Goal: Navigation & Orientation: Find specific page/section

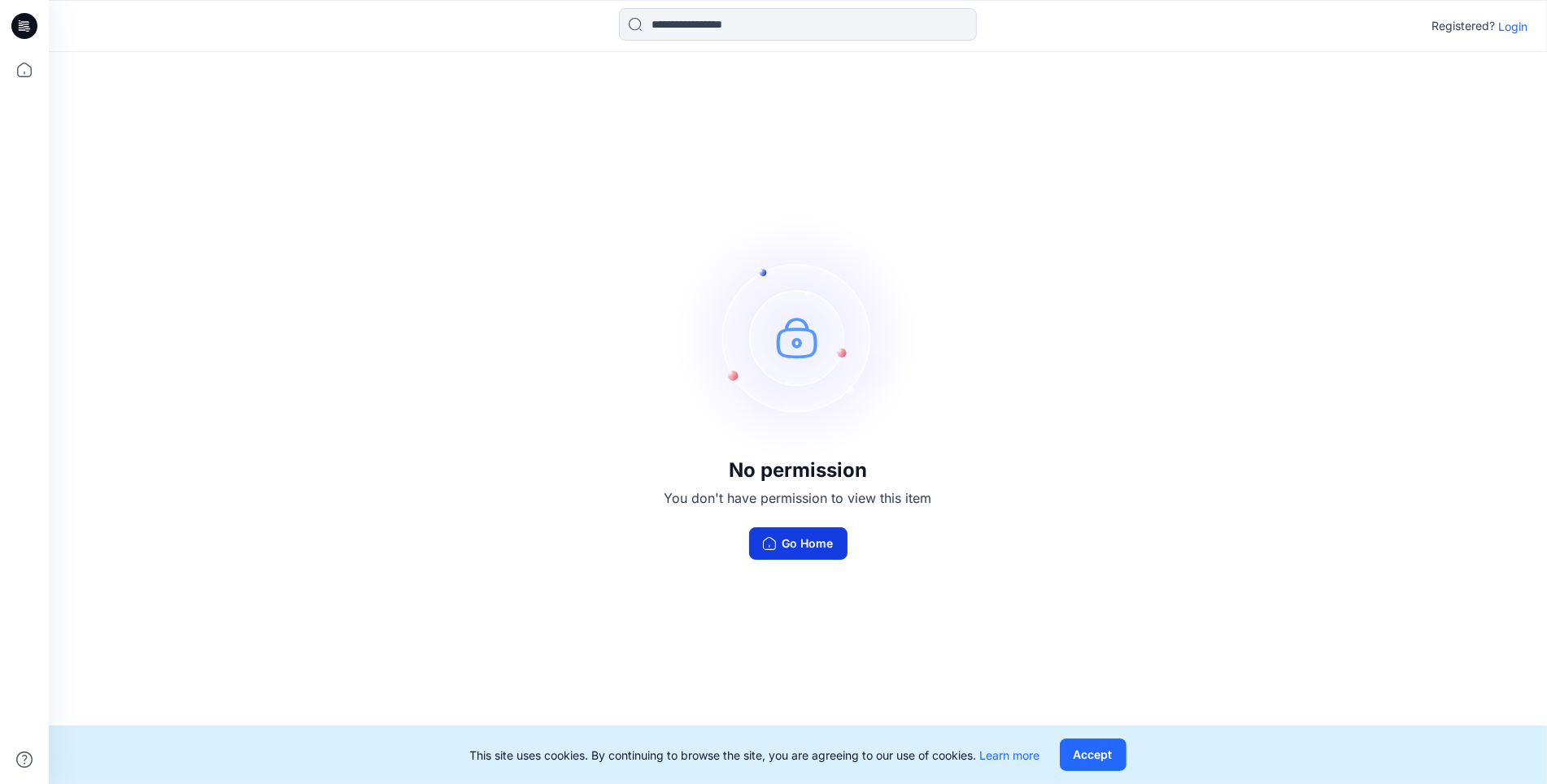
click at [799, 542] on button "Go Home" at bounding box center [798, 544] width 99 height 33
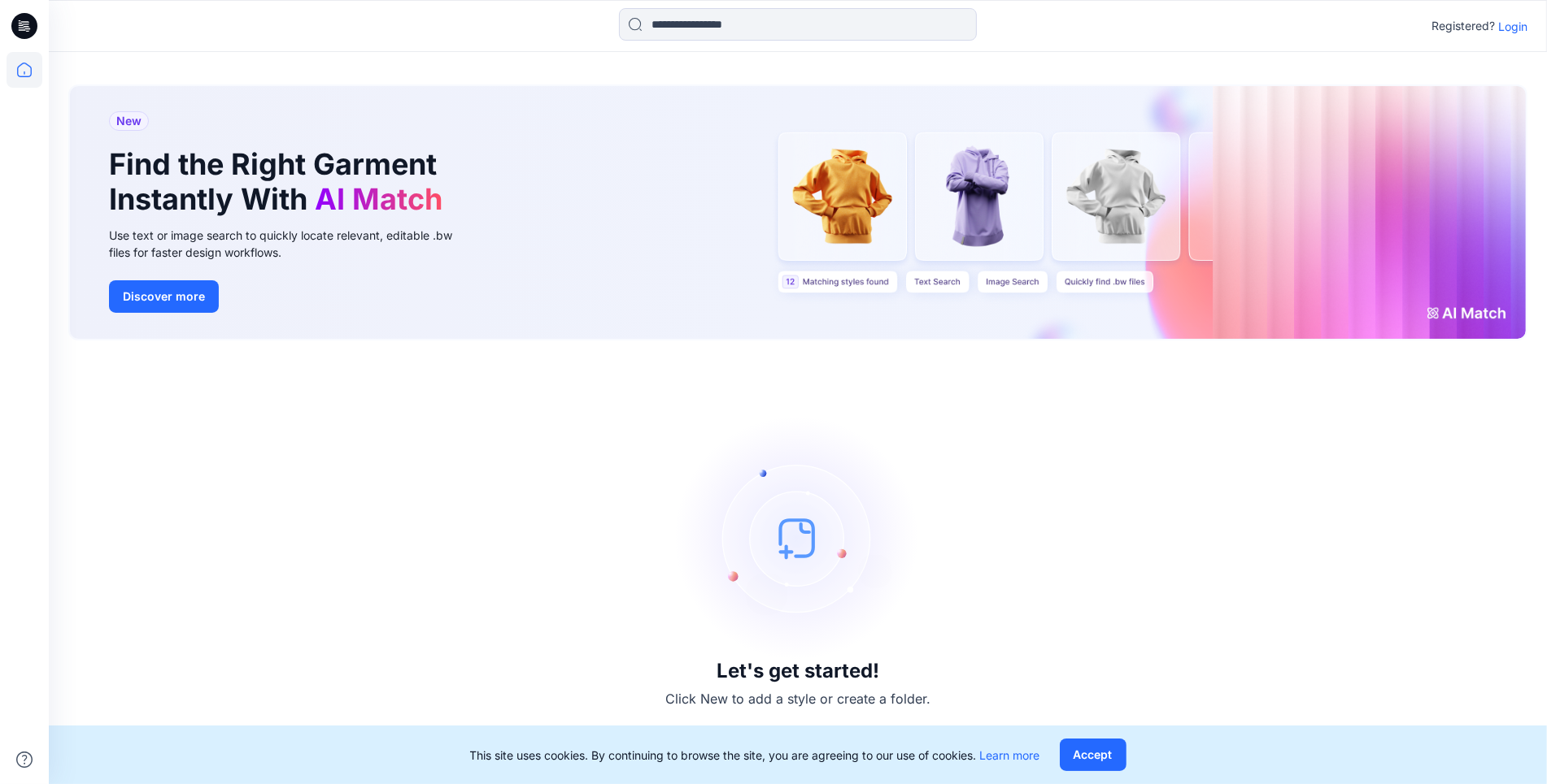
click at [1530, 31] on div "Registered? Login" at bounding box center [797, 26] width 1498 height 36
click at [1520, 22] on p "Login" at bounding box center [1513, 27] width 29 height 17
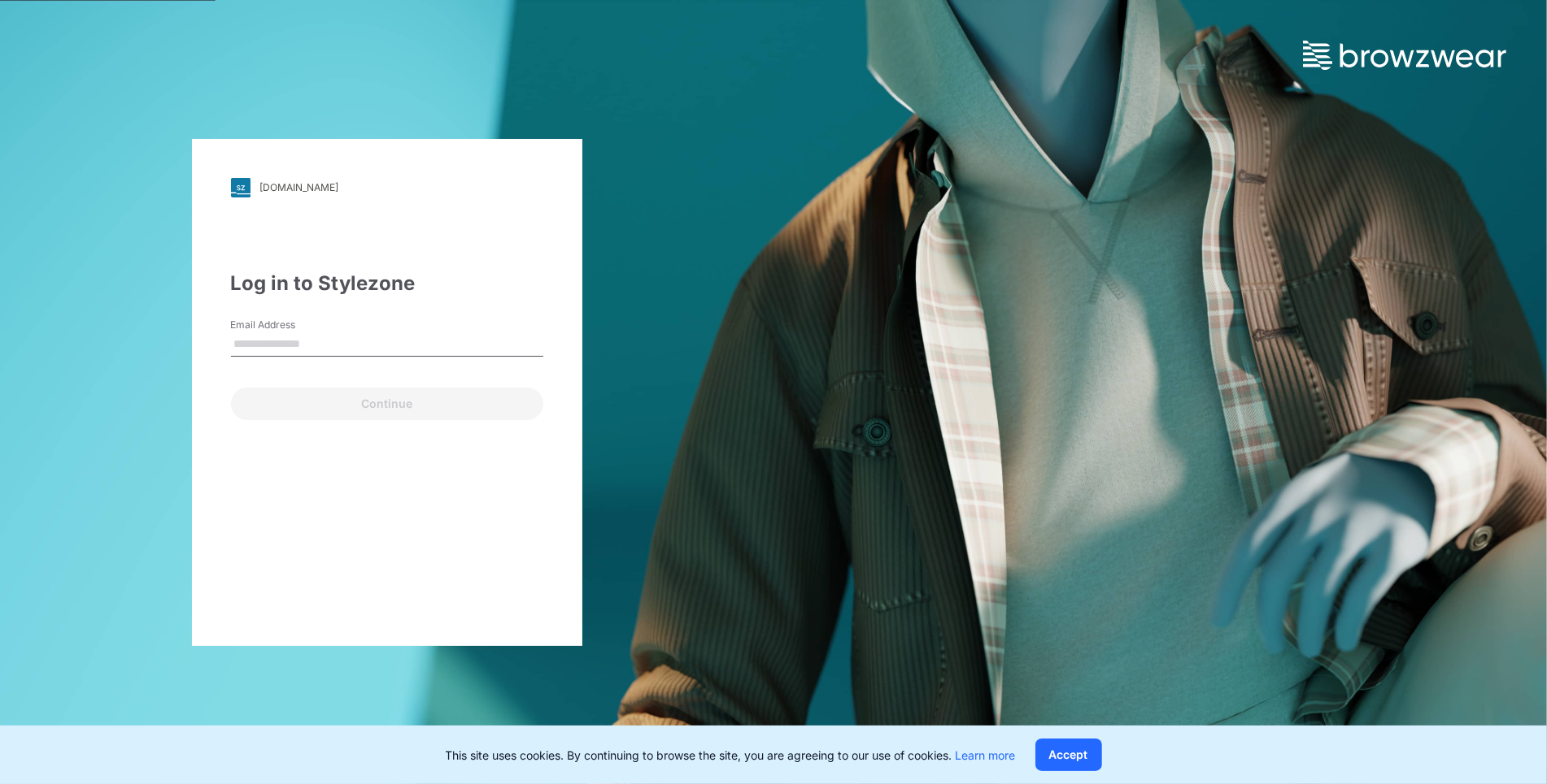
click at [347, 337] on input "Email Address" at bounding box center [386, 344] width 312 height 25
type input "**********"
drag, startPoint x: 310, startPoint y: 404, endPoint x: 335, endPoint y: 398, distance: 25.7
click at [313, 404] on button "Continue" at bounding box center [386, 404] width 312 height 33
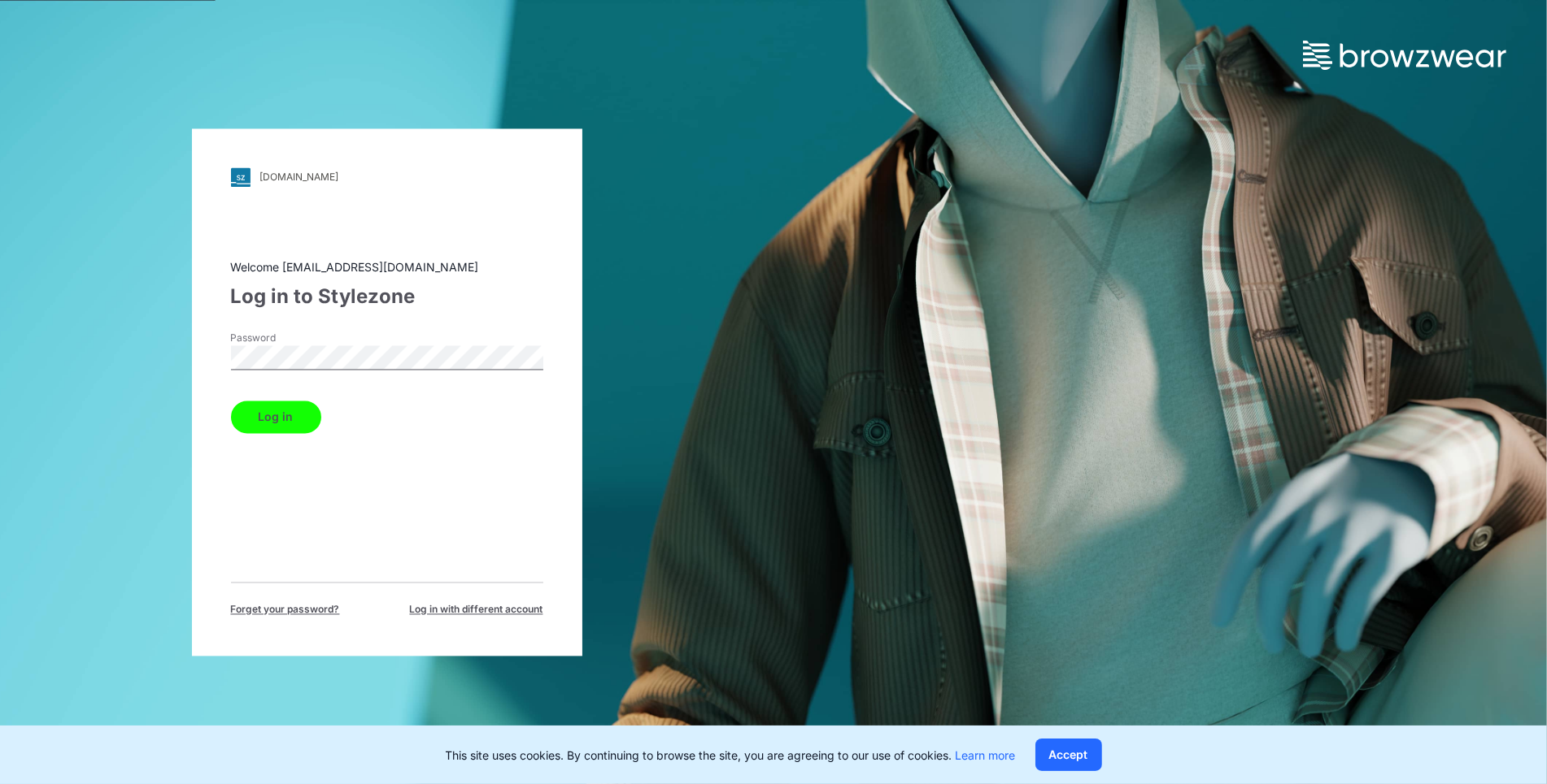
click at [281, 418] on button "Log in" at bounding box center [276, 417] width 91 height 33
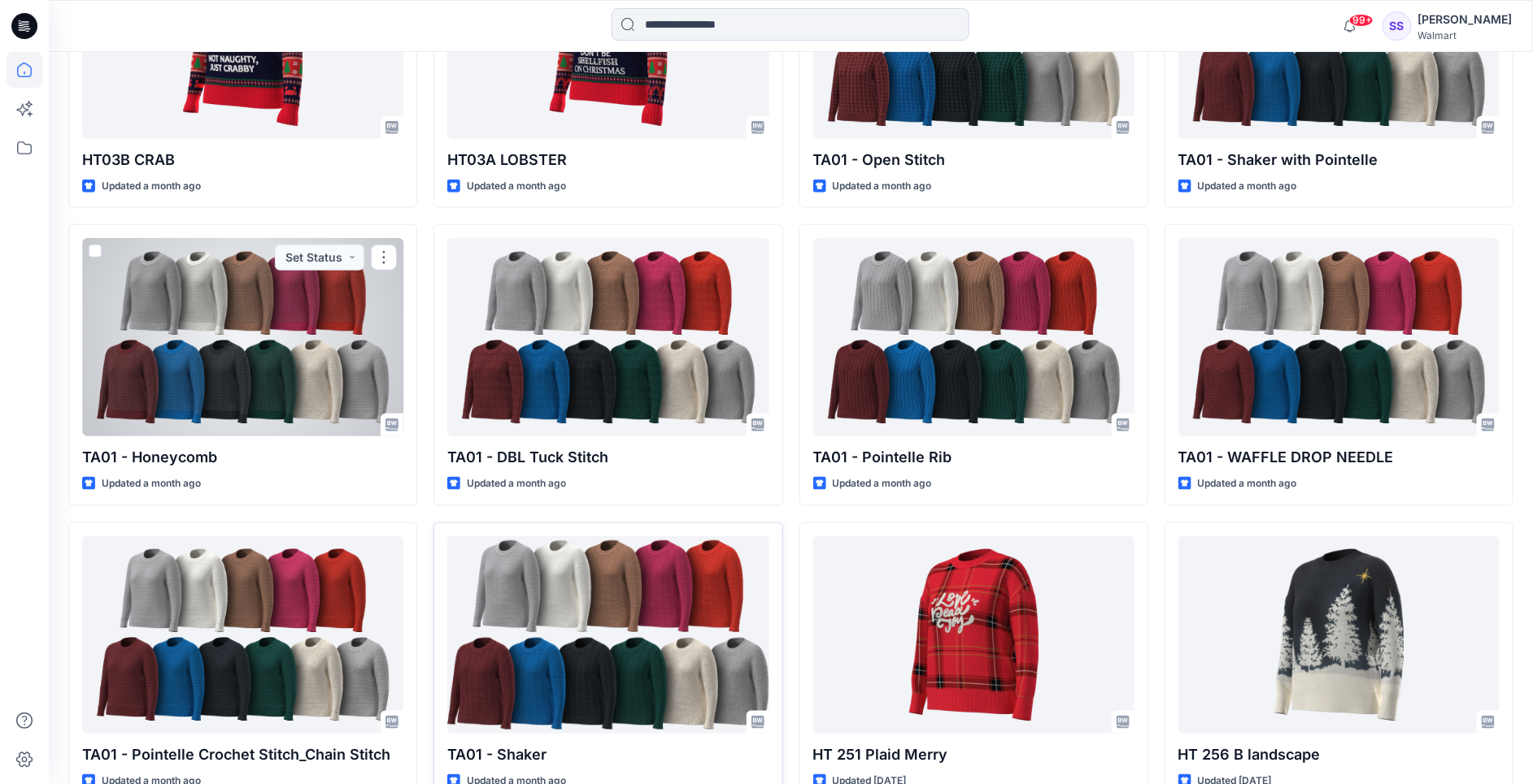
scroll to position [602, 0]
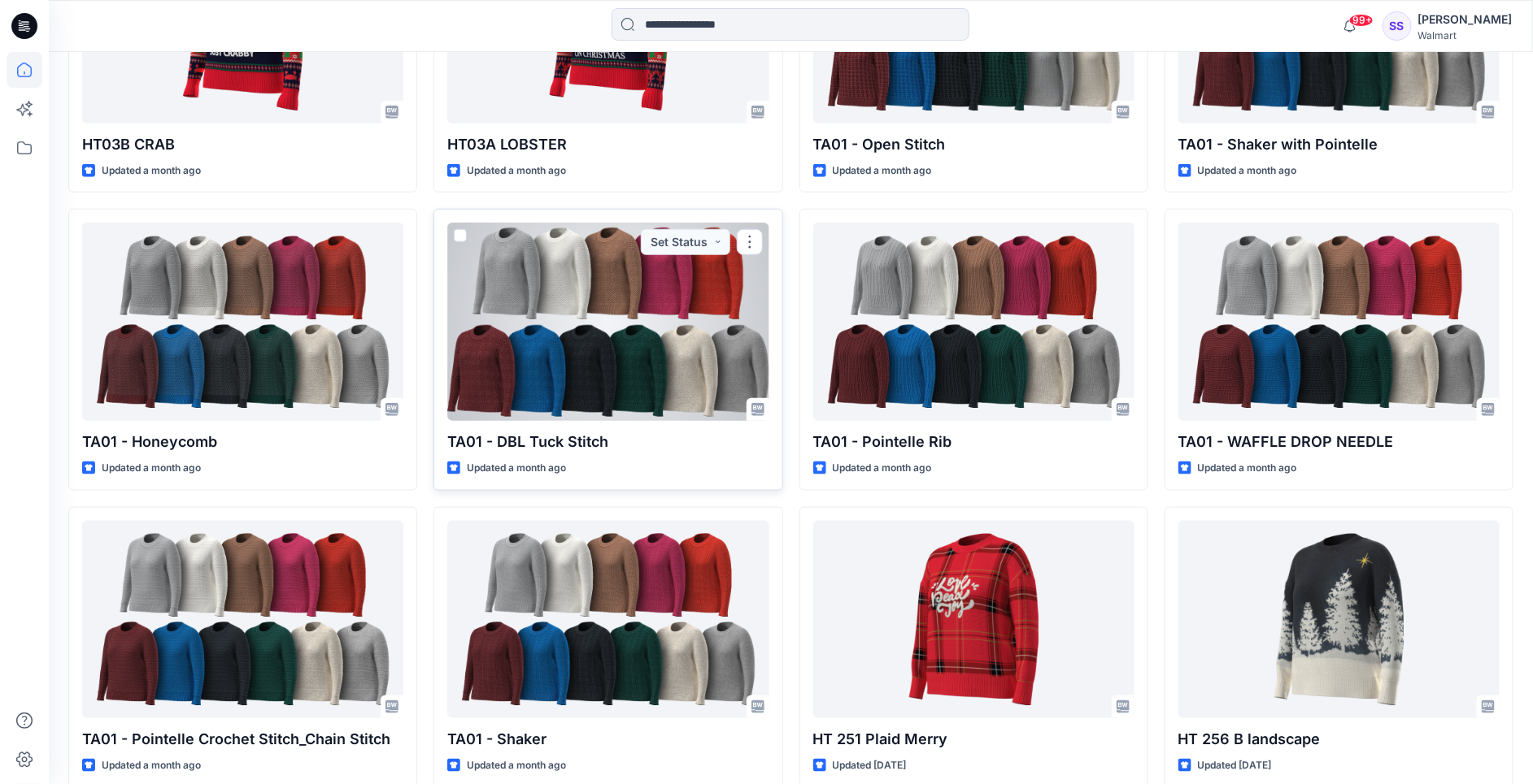
click at [632, 318] on div at bounding box center [608, 321] width 321 height 199
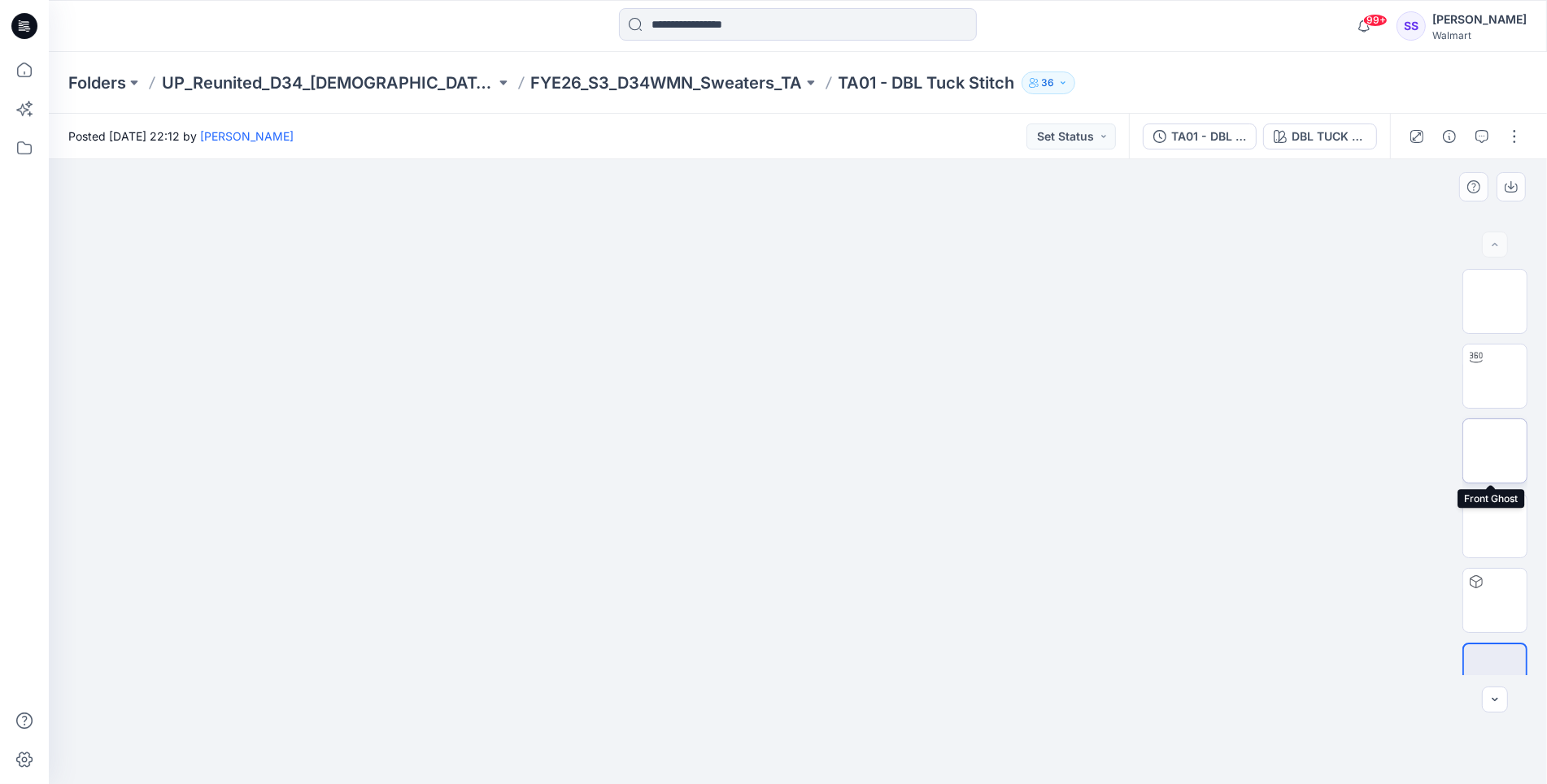
click at [1495, 451] on img at bounding box center [1495, 451] width 0 height 0
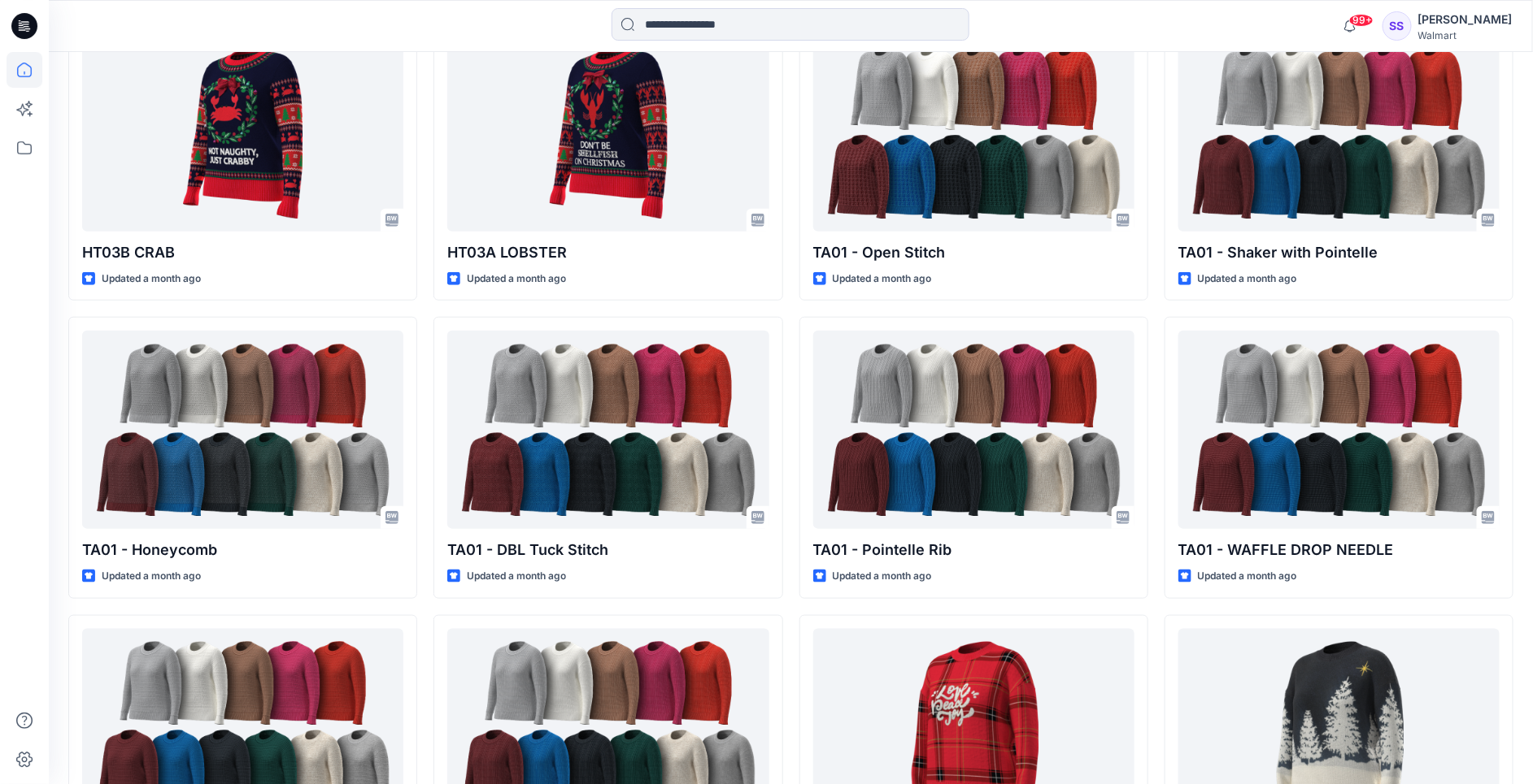
scroll to position [382, 0]
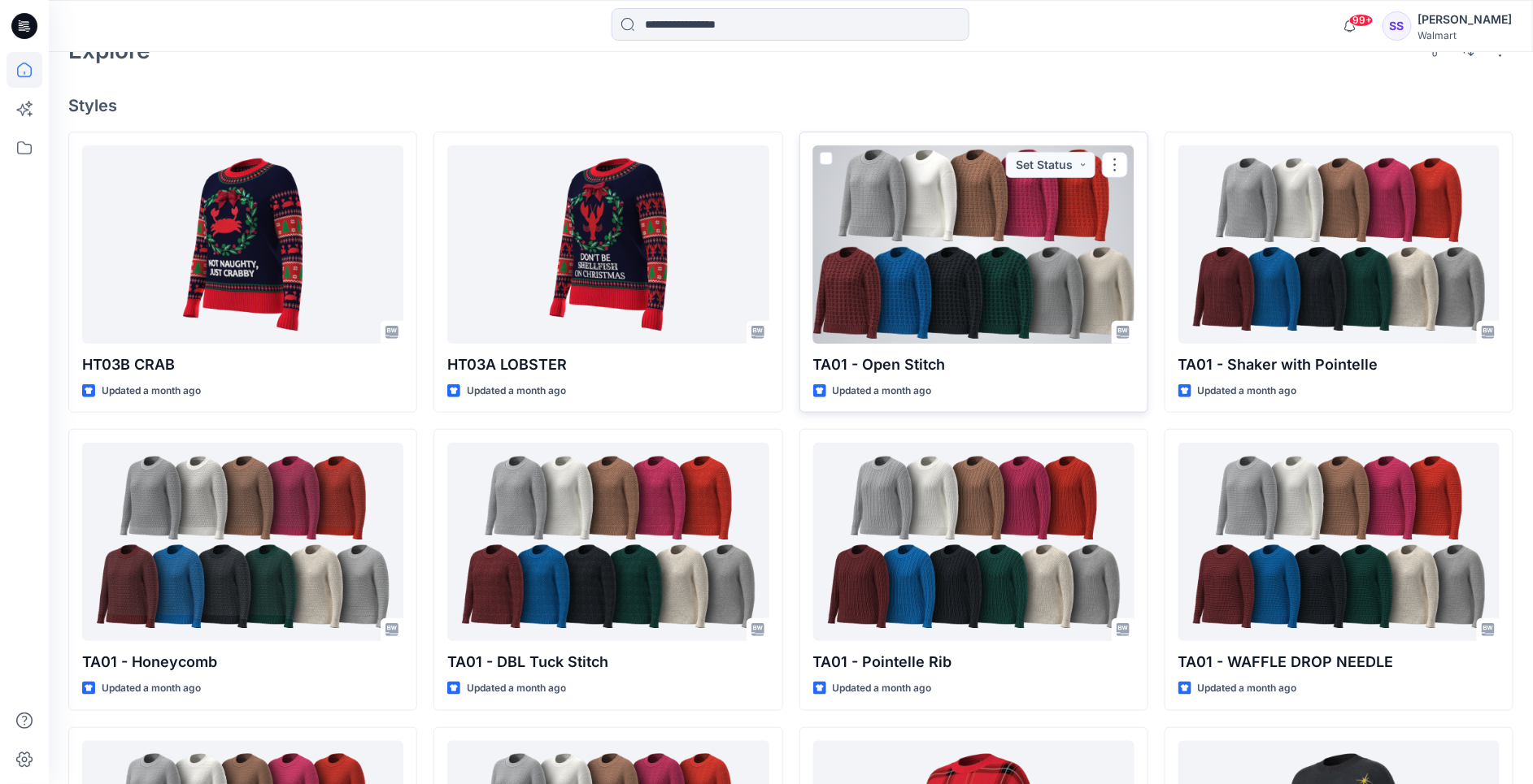
click at [1002, 289] on div at bounding box center [974, 244] width 321 height 199
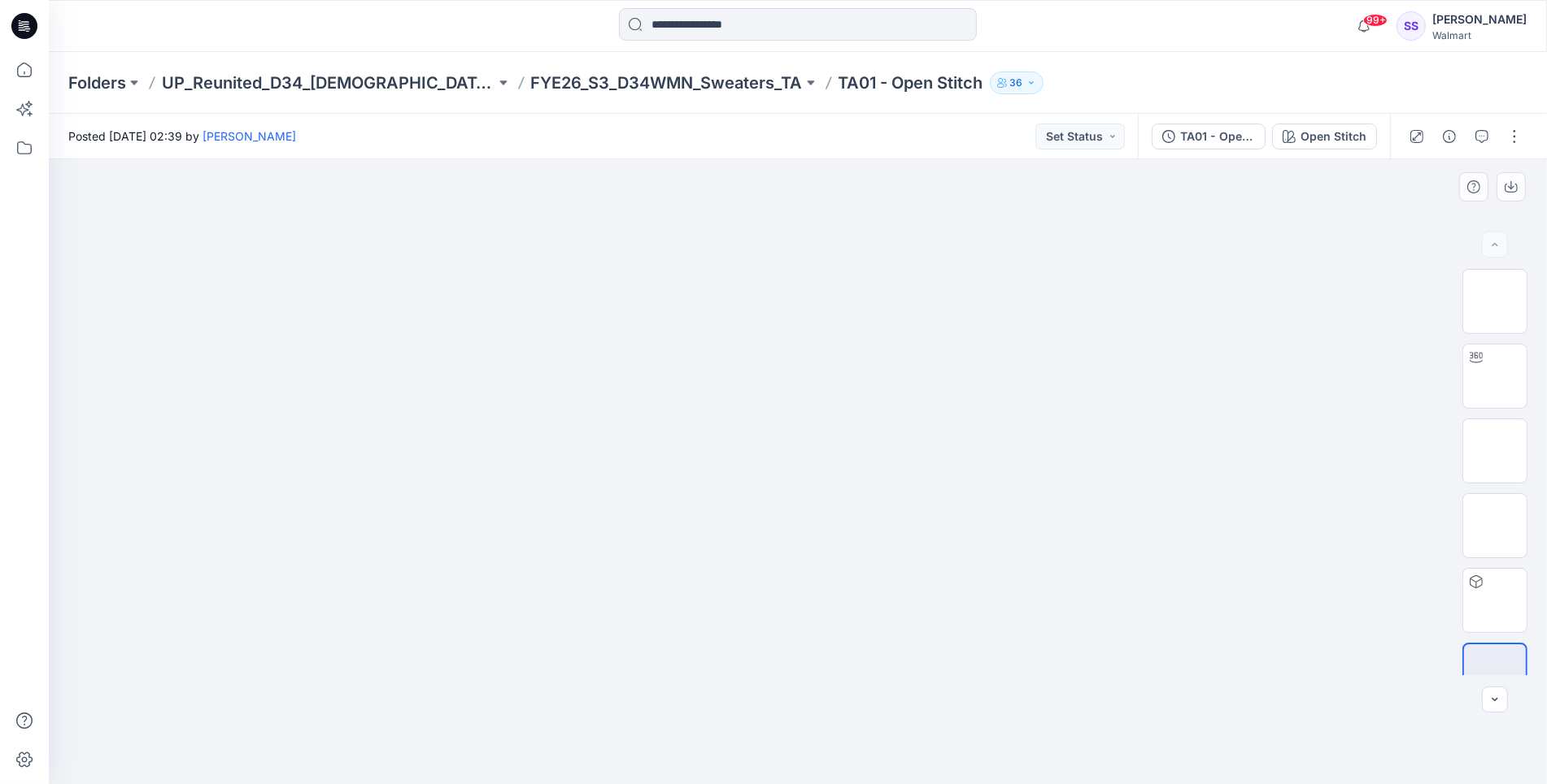
click at [609, 229] on img at bounding box center [797, 229] width 814 height 0
click at [1495, 302] on img at bounding box center [1495, 302] width 0 height 0
click at [1495, 451] on img at bounding box center [1495, 451] width 0 height 0
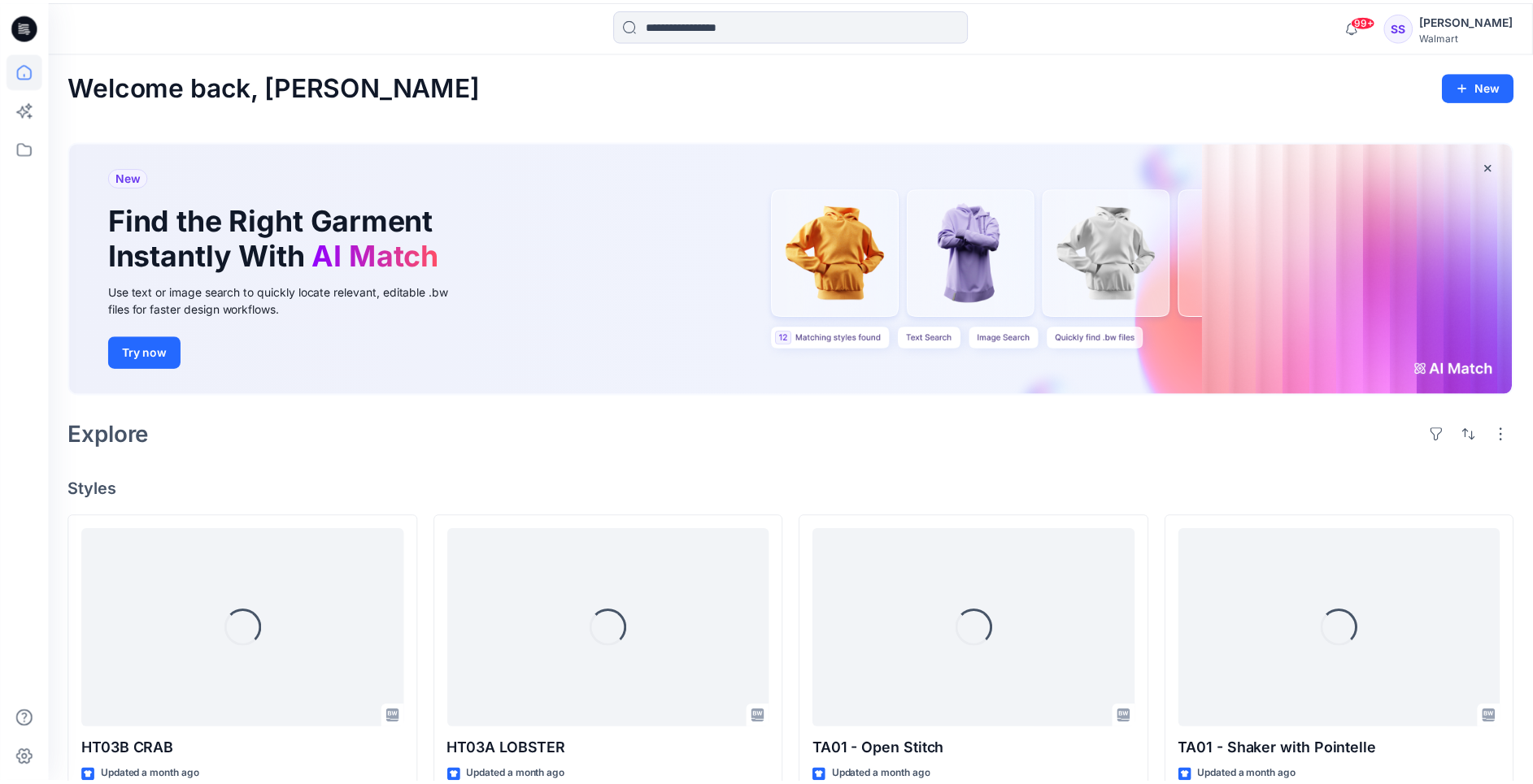
scroll to position [382, 0]
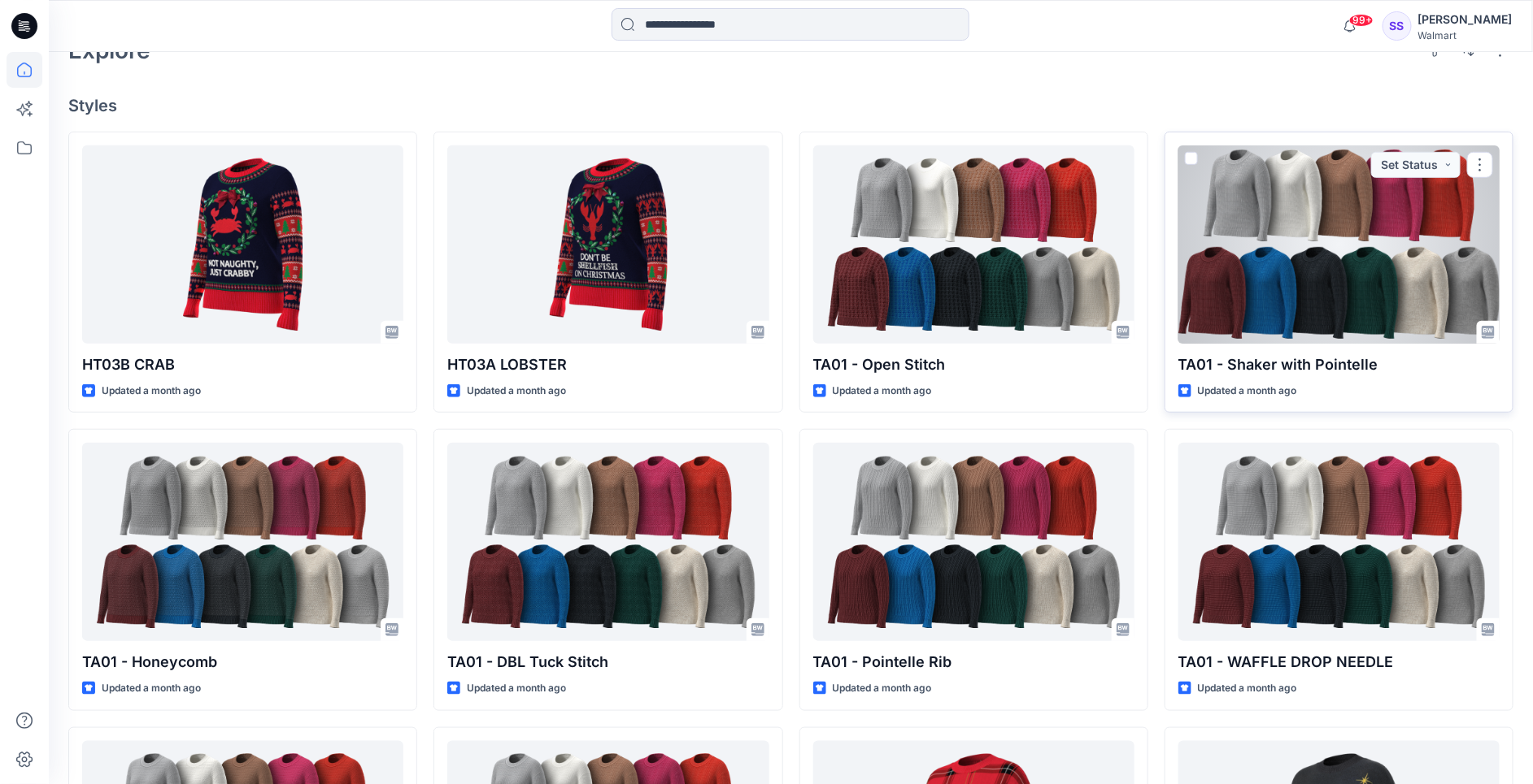
click at [1331, 245] on div at bounding box center [1338, 244] width 321 height 199
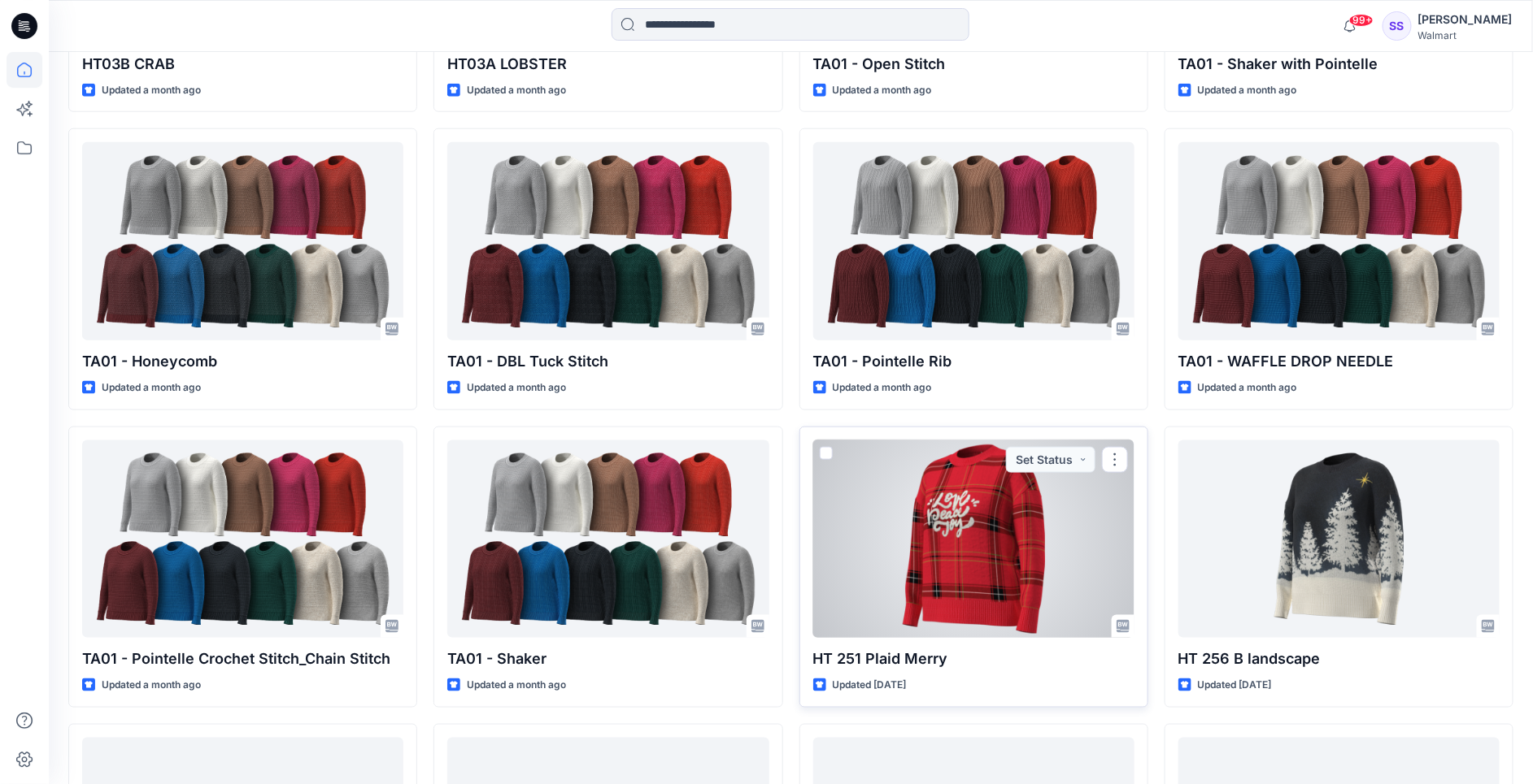
scroll to position [81, 0]
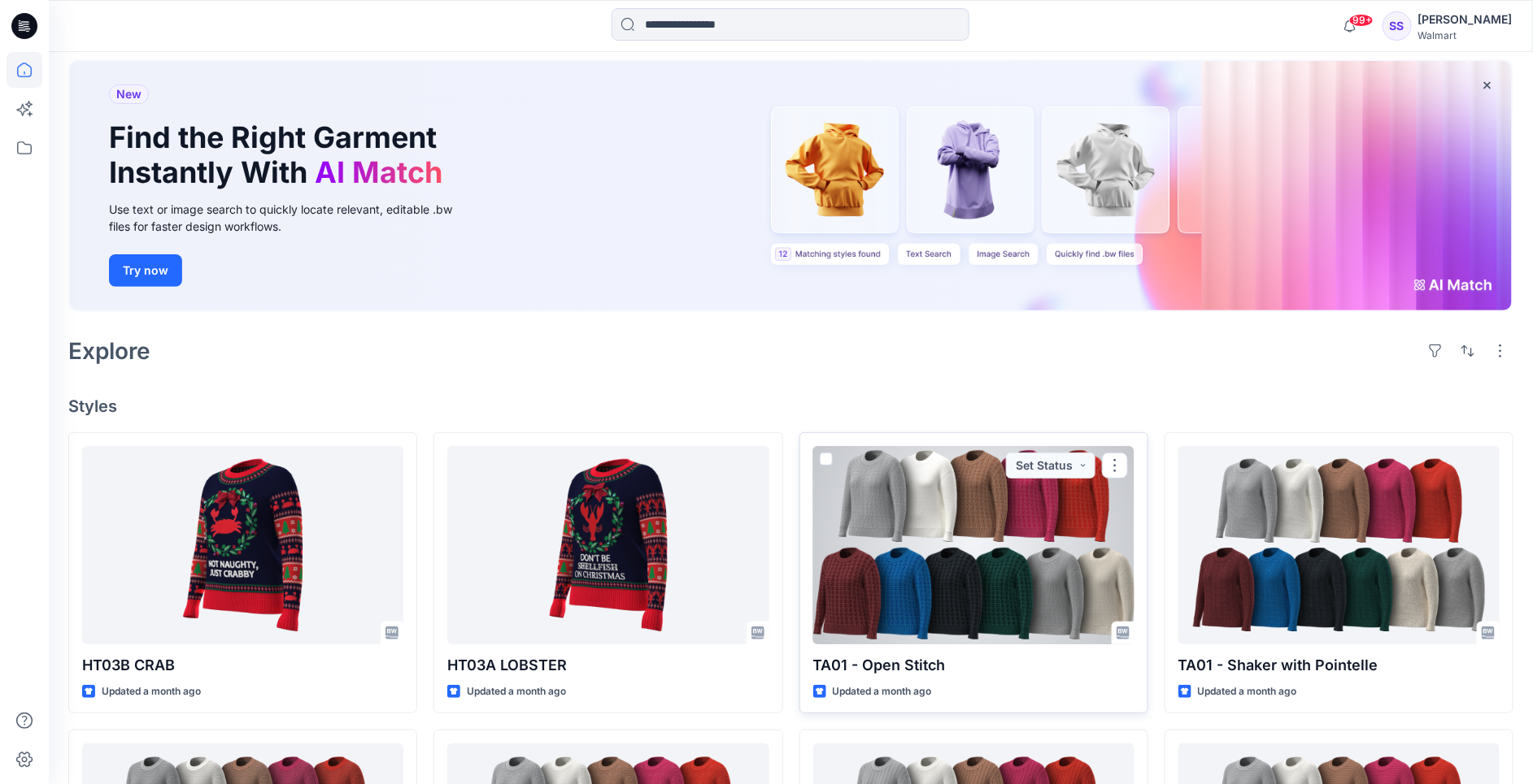
click at [987, 561] on div at bounding box center [974, 545] width 321 height 199
